Goal: Book appointment/travel/reservation

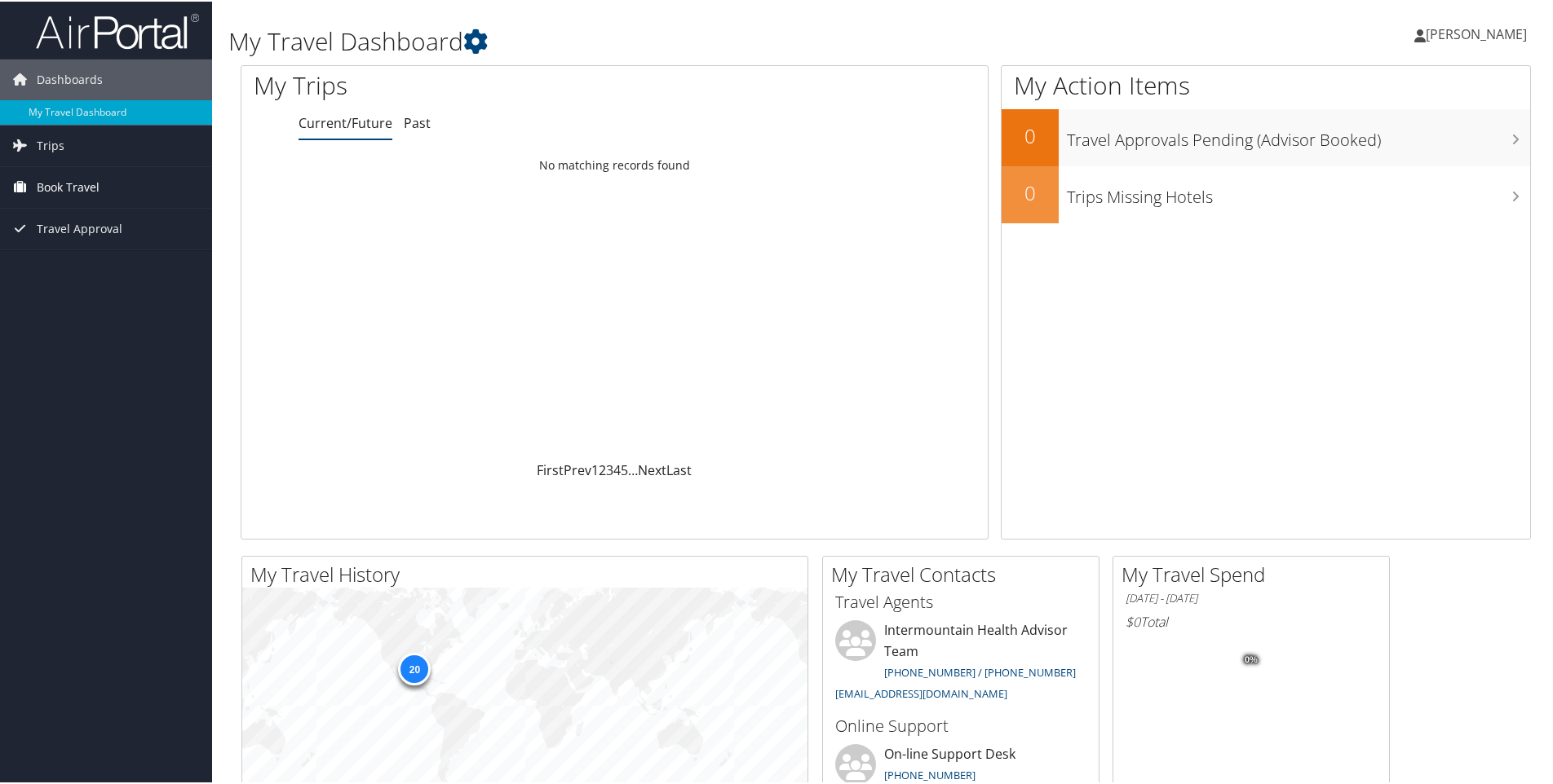
click at [81, 192] on span "Book Travel" at bounding box center [68, 185] width 63 height 40
click at [104, 268] on link "Book/Manage Online Trips" at bounding box center [106, 267] width 212 height 25
